Goal: Obtain resource: Download file/media

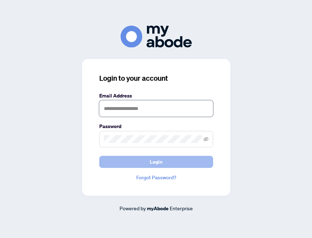
type input "**********"
click at [157, 162] on span "Login" at bounding box center [156, 161] width 13 height 11
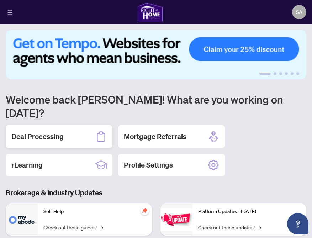
click at [65, 125] on div "Deal Processing" at bounding box center [59, 136] width 107 height 23
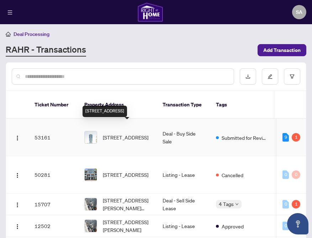
click at [141, 133] on span "2105-1 Grandview Ave, Markham, Ontario L3T 0G7, Canada" at bounding box center [126, 137] width 46 height 8
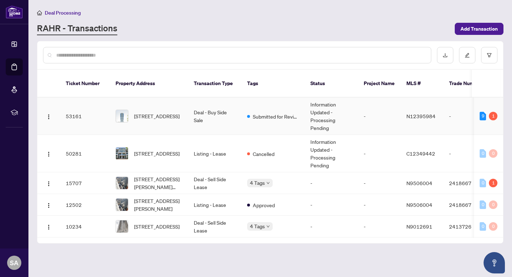
click at [226, 105] on td "Deal - Buy Side Sale" at bounding box center [214, 115] width 53 height 37
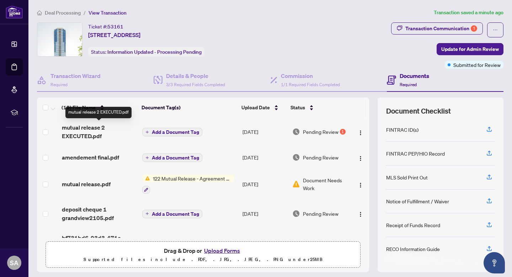
click at [86, 127] on span "mutual release 2 EXECUTED.pdf" at bounding box center [99, 131] width 75 height 17
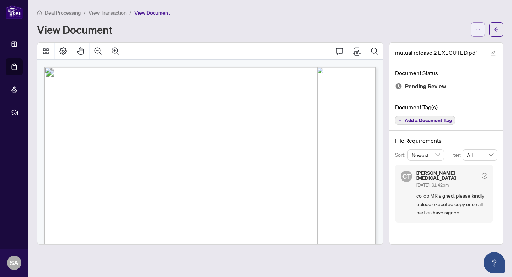
click at [312, 29] on icon "ellipsis" at bounding box center [478, 29] width 5 height 5
click at [312, 44] on span "Download" at bounding box center [452, 45] width 54 height 8
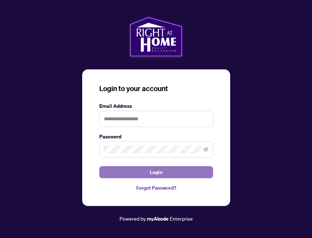
click at [145, 170] on button "Login" at bounding box center [156, 172] width 114 height 12
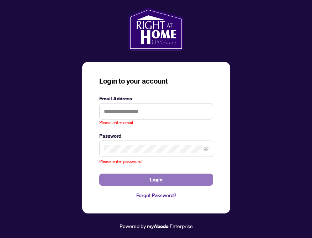
click at [153, 178] on span "Login" at bounding box center [156, 179] width 13 height 11
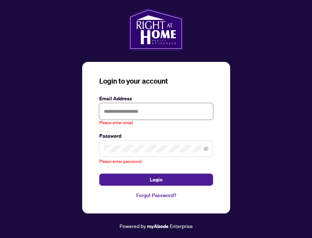
click at [122, 110] on input "text" at bounding box center [156, 111] width 114 height 16
click at [261, 186] on div "Login to your account Email Address Please enter email Password Please enter pa…" at bounding box center [156, 119] width 301 height 222
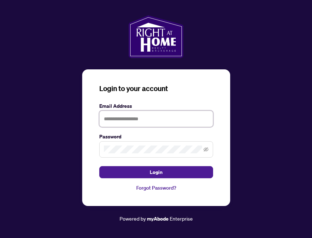
type input "**********"
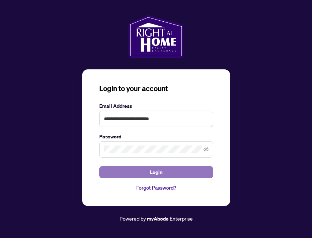
click at [165, 174] on button "Login" at bounding box center [156, 172] width 114 height 12
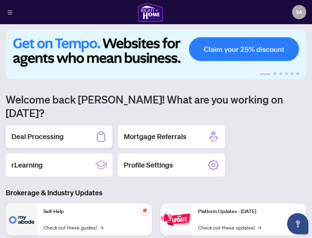
click at [58, 132] on h2 "Deal Processing" at bounding box center [37, 137] width 52 height 10
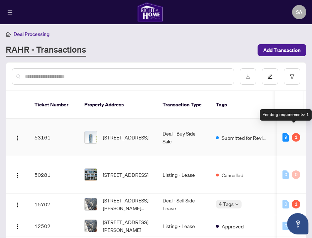
click at [292, 133] on div "1" at bounding box center [296, 137] width 9 height 9
click at [186, 132] on td "Deal - Buy Side Sale" at bounding box center [183, 137] width 53 height 37
click at [68, 129] on td "53161" at bounding box center [54, 137] width 50 height 37
click at [199, 126] on td "Deal - Buy Side Sale" at bounding box center [183, 137] width 53 height 37
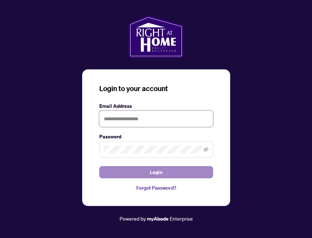
type input "**********"
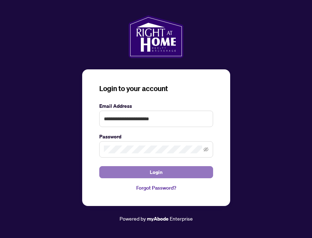
click at [157, 172] on span "Login" at bounding box center [156, 171] width 13 height 11
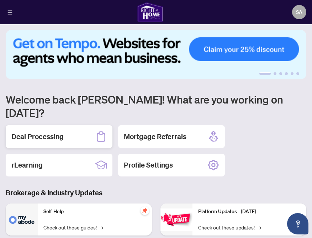
click at [85, 125] on div "Deal Processing" at bounding box center [59, 136] width 107 height 23
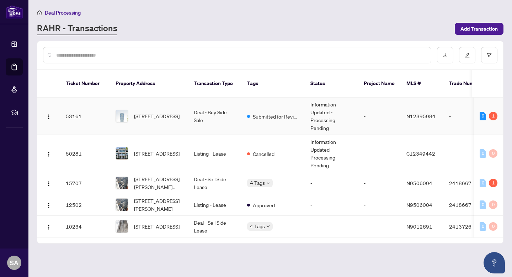
click at [228, 109] on td "Deal - Buy Side Sale" at bounding box center [214, 115] width 53 height 37
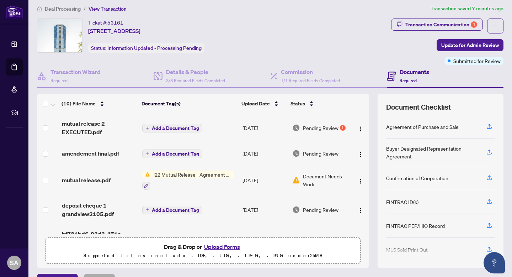
scroll to position [1, 0]
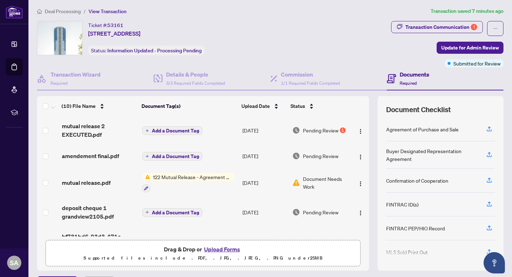
click at [44, 132] on label at bounding box center [46, 131] width 6 height 8
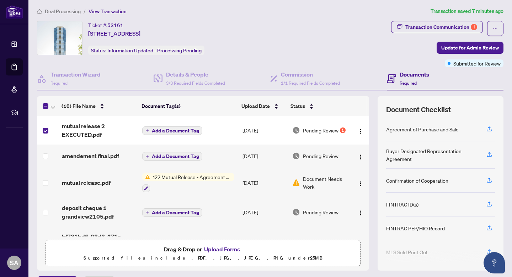
click at [81, 128] on span "mutual release 2 EXECUTED.pdf" at bounding box center [99, 130] width 75 height 17
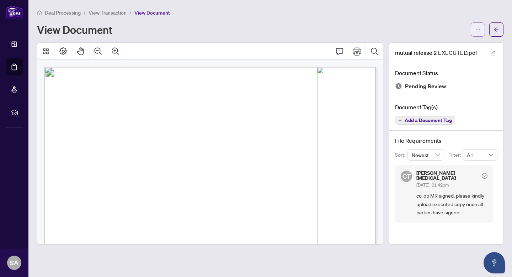
click at [312, 30] on icon "ellipsis" at bounding box center [478, 29] width 5 height 5
click at [312, 13] on div "Deal Processing / View Transaction / View Document" at bounding box center [270, 13] width 467 height 8
click at [94, 238] on main "Deal Processing / View Transaction / View Document View Document mutual release…" at bounding box center [270, 138] width 484 height 277
